Goal: Check status: Check status

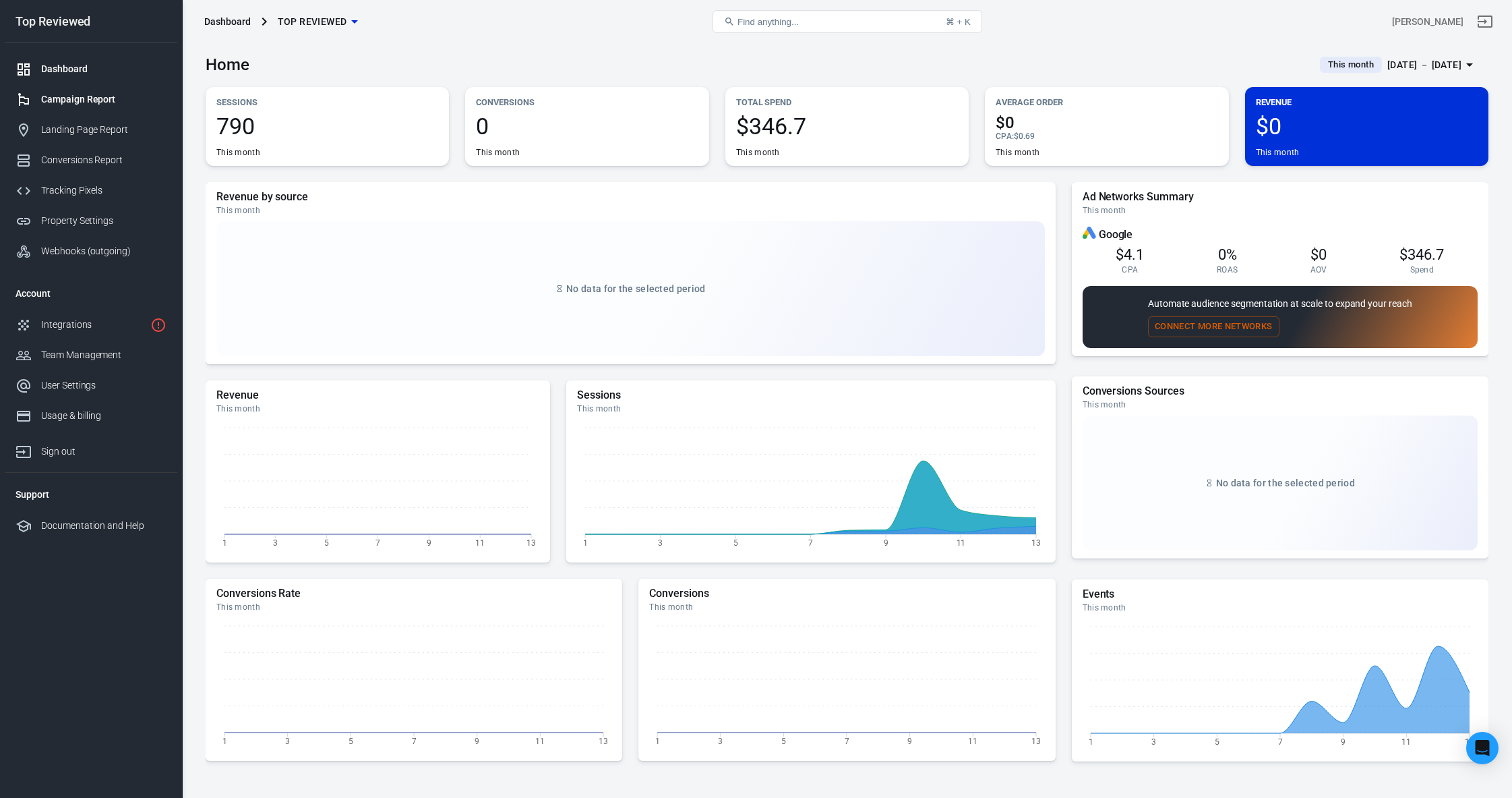
click at [97, 107] on link "Campaign Report" at bounding box center [91, 100] width 172 height 31
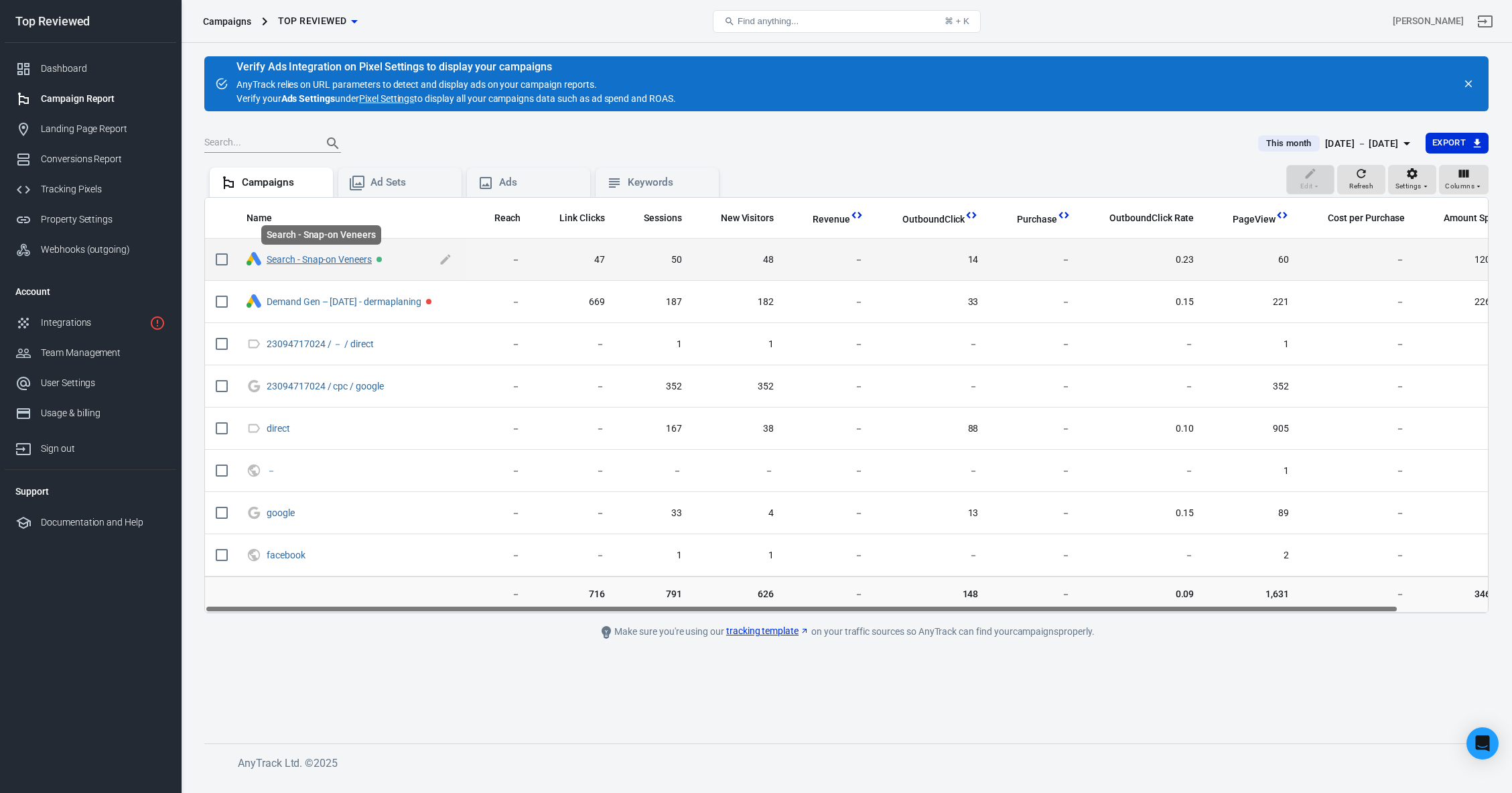
click at [323, 259] on link "Search - Snap-on Veneers" at bounding box center [319, 259] width 106 height 10
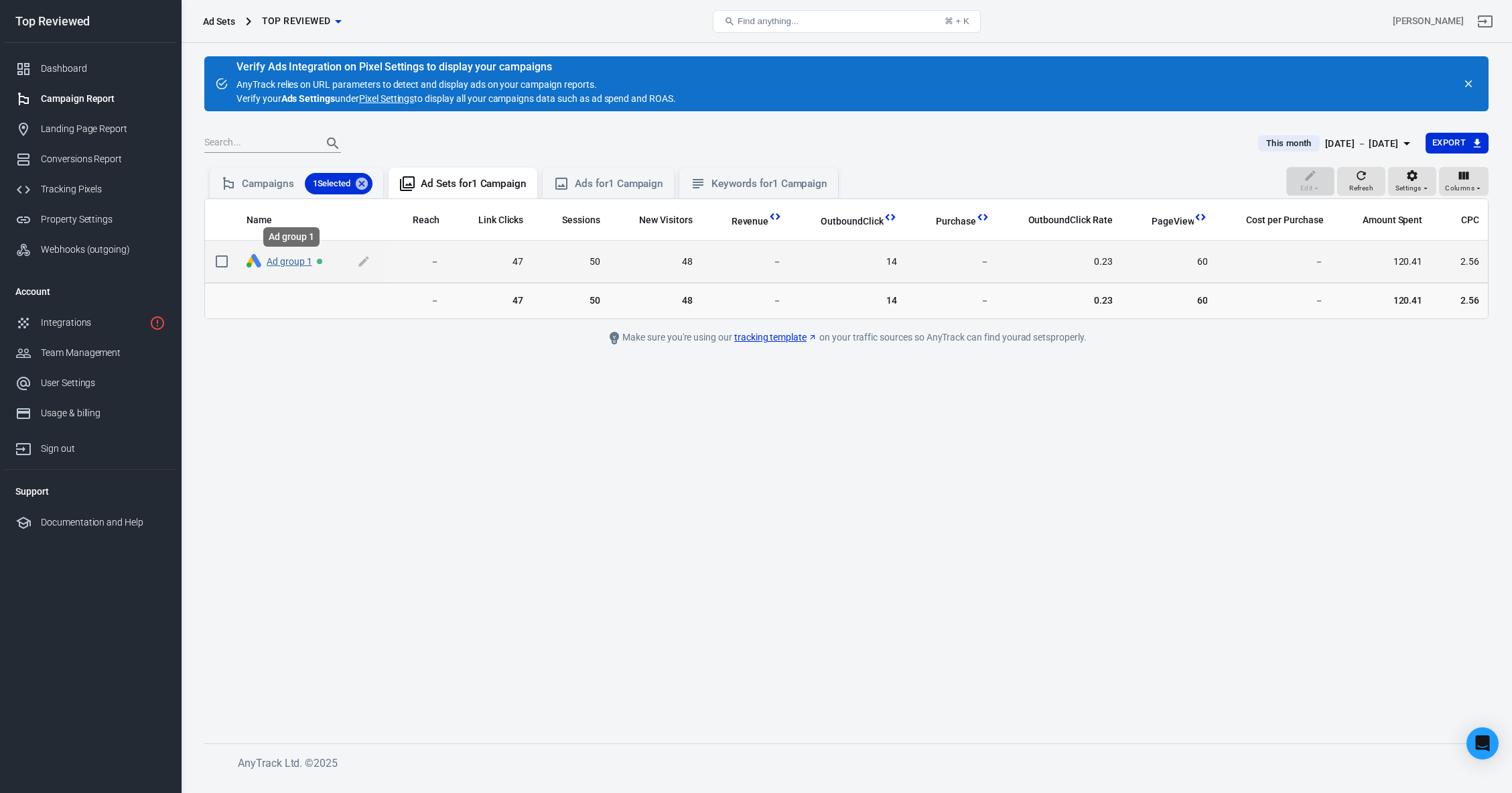
click at [276, 259] on link "Ad group 1" at bounding box center [289, 261] width 46 height 10
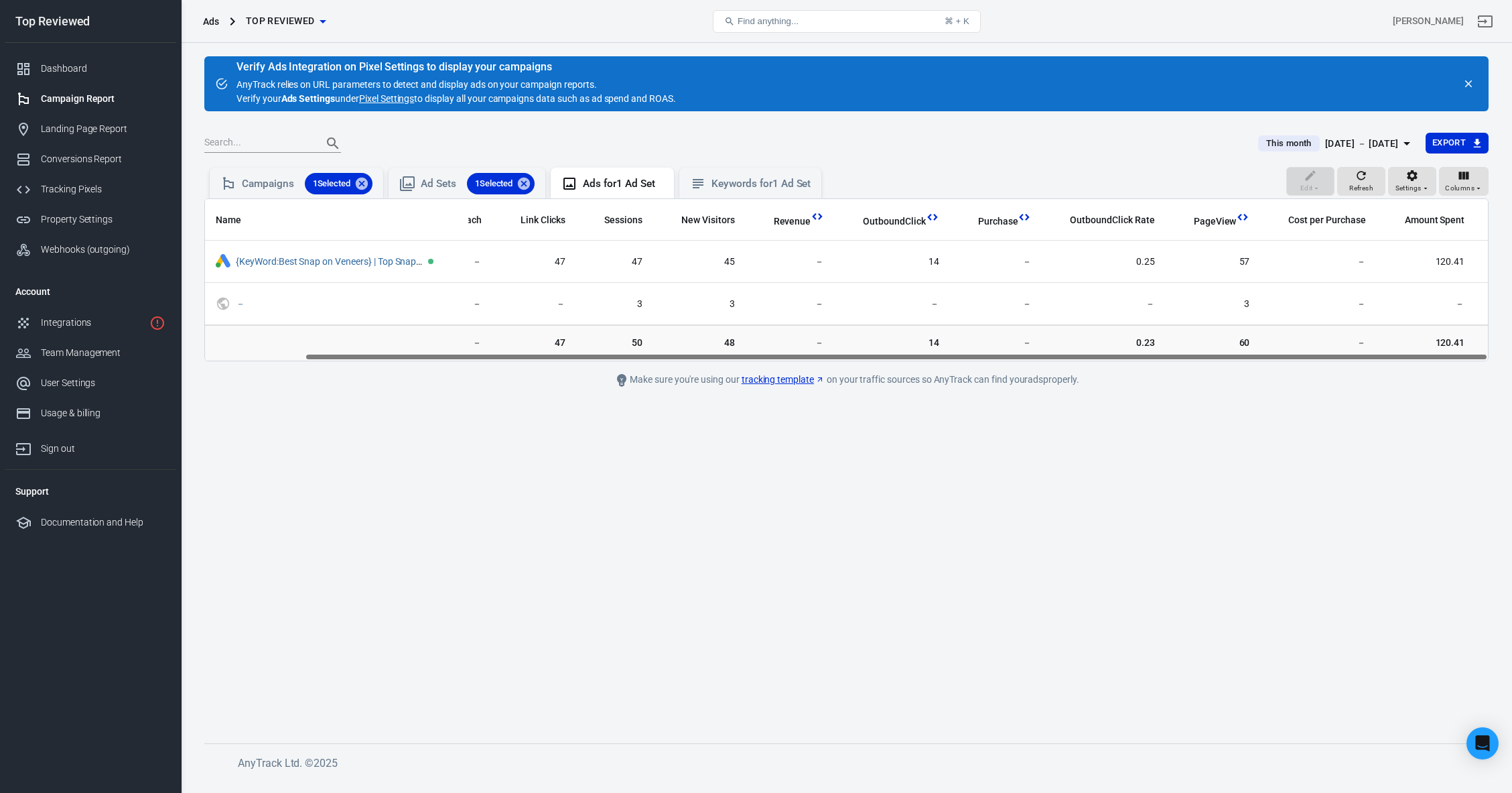
scroll to position [0, 108]
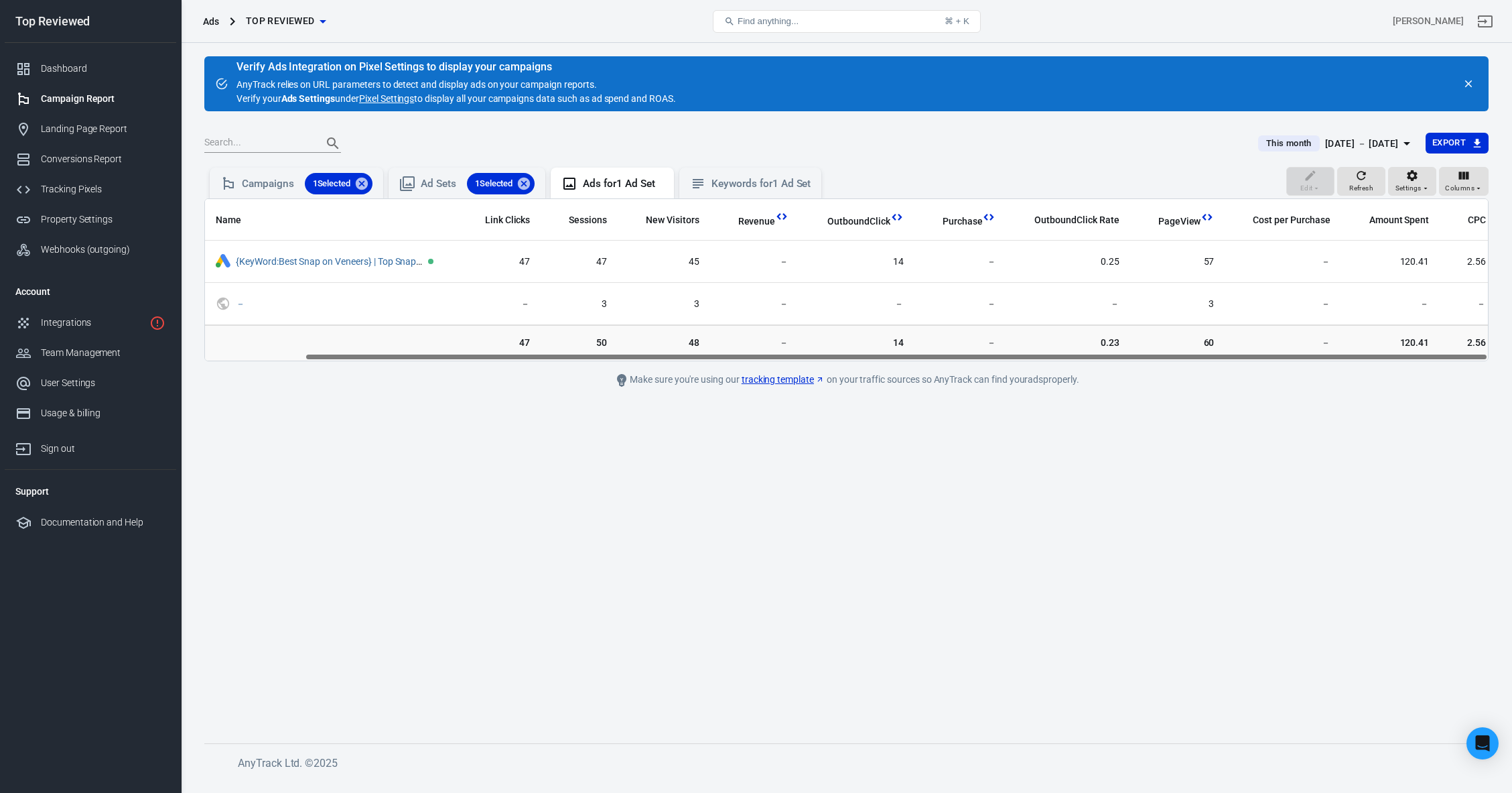
drag, startPoint x: 628, startPoint y: 353, endPoint x: 1004, endPoint y: 360, distance: 376.1
click at [1004, 360] on div "Name Reach Link Clicks Sessions New Visitors Revenue OutboundClick Purchase Out…" at bounding box center [846, 280] width 1283 height 162
click at [1330, 150] on div "[DATE] － [DATE]" at bounding box center [1362, 144] width 73 height 17
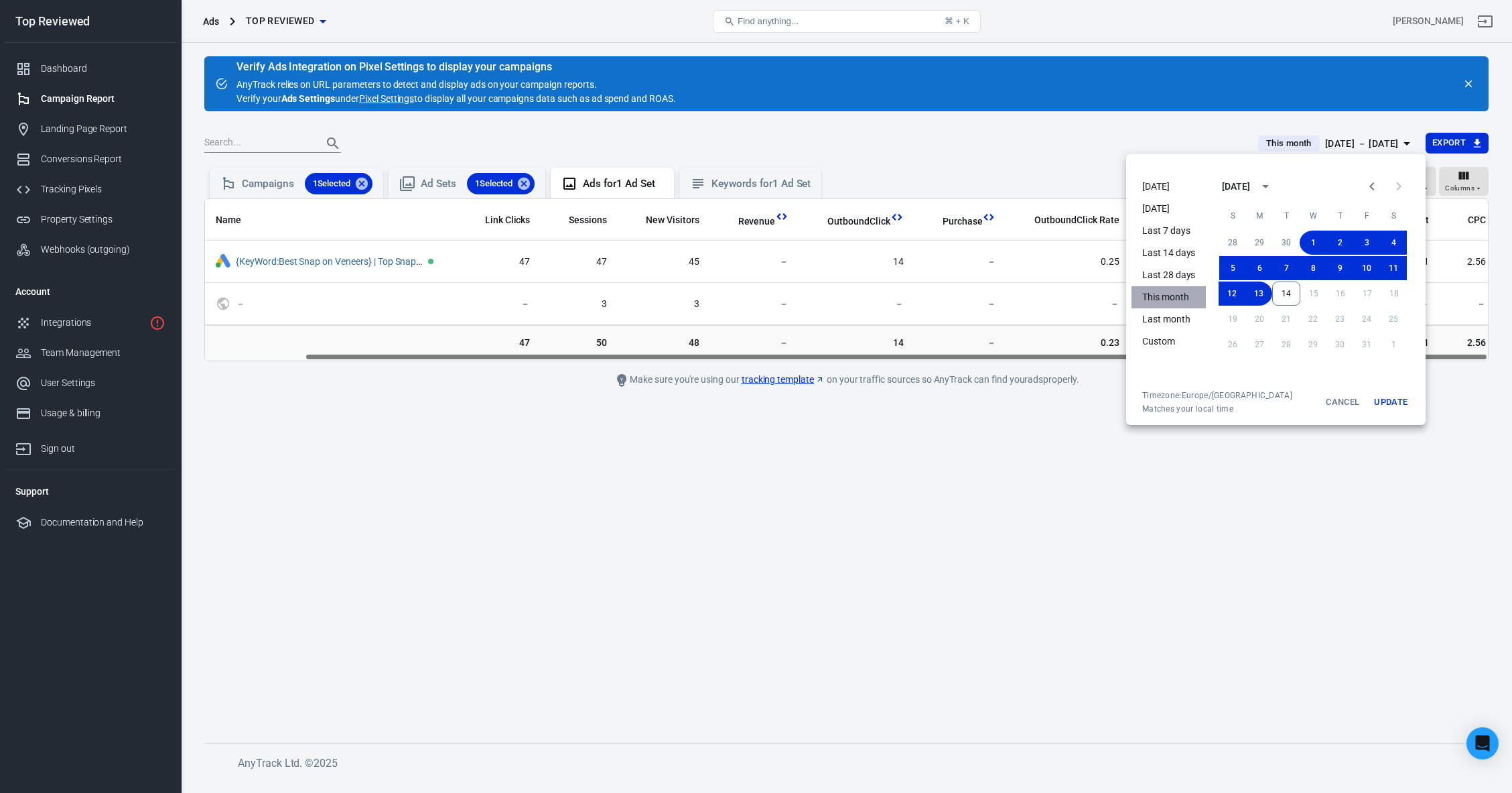
click at [1187, 295] on li "This month" at bounding box center [1168, 297] width 74 height 22
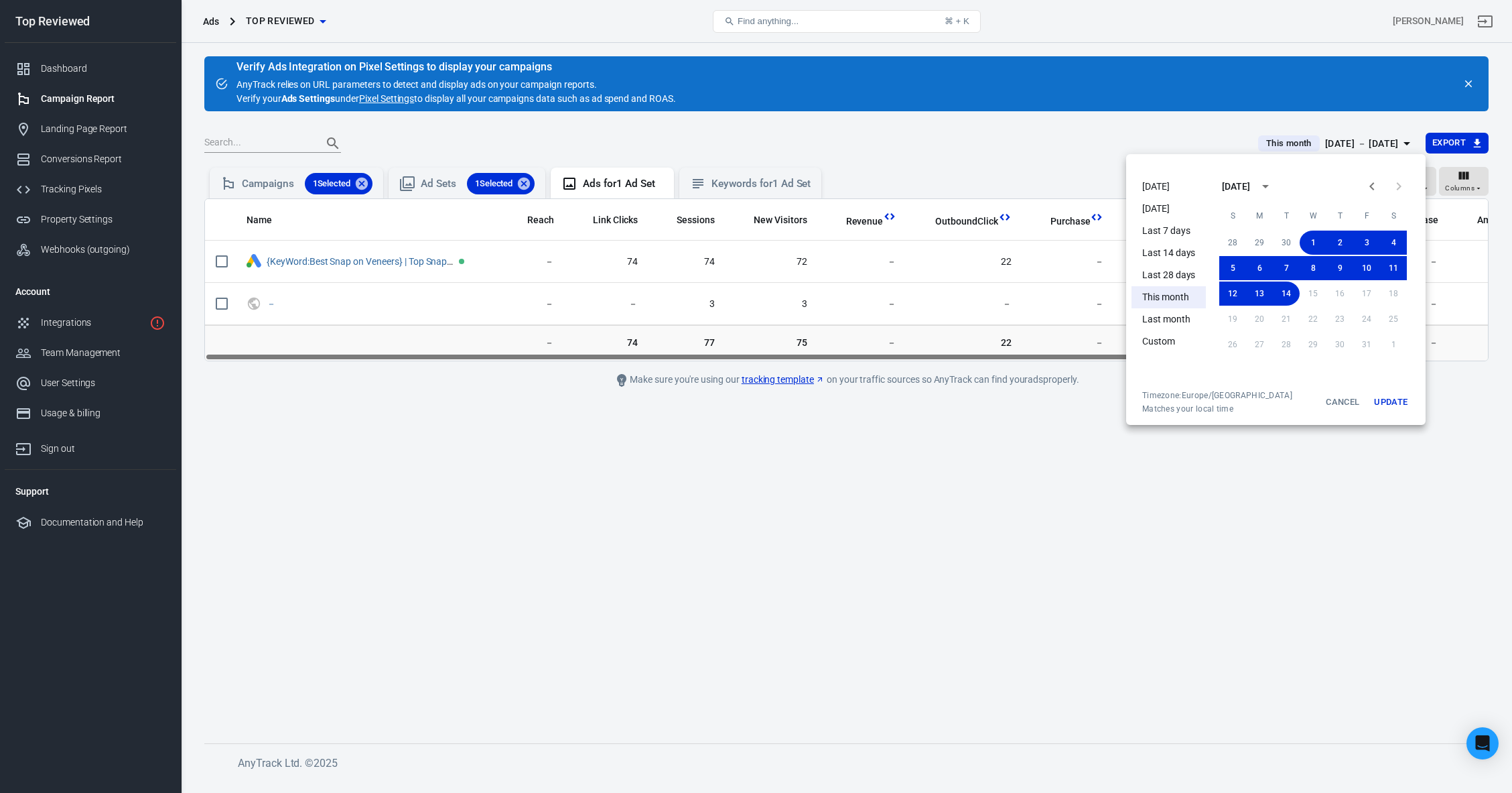
click at [1139, 497] on div at bounding box center [756, 396] width 1512 height 793
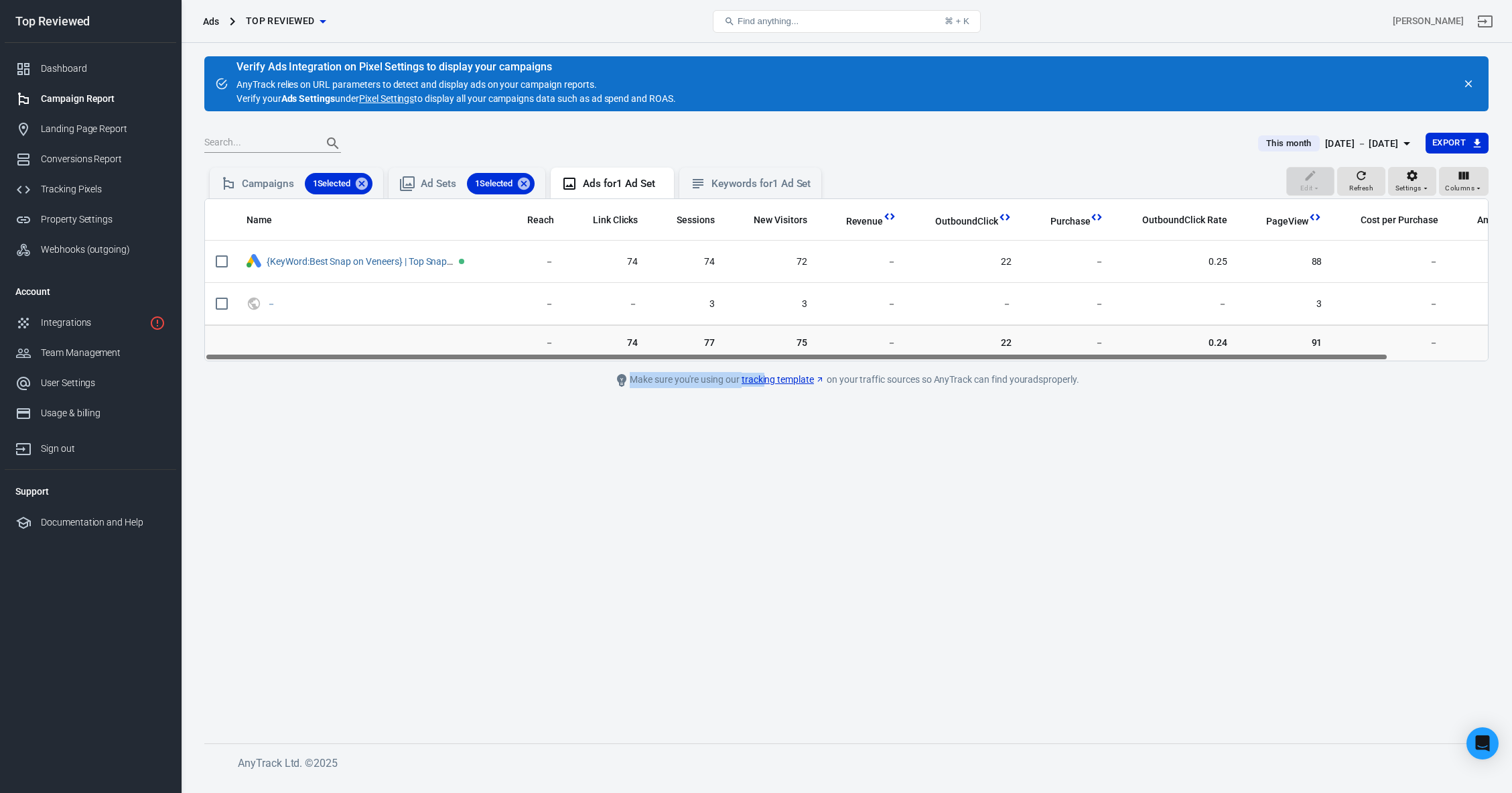
drag, startPoint x: 1276, startPoint y: 362, endPoint x: 736, endPoint y: 377, distance: 540.2
click at [730, 380] on main "Verify Ads Integration on Pixel Settings to display your campaigns AnyTrack rel…" at bounding box center [847, 388] width 1285 height 665
click at [101, 76] on link "Dashboard" at bounding box center [90, 69] width 171 height 30
